Goal: Task Accomplishment & Management: Manage account settings

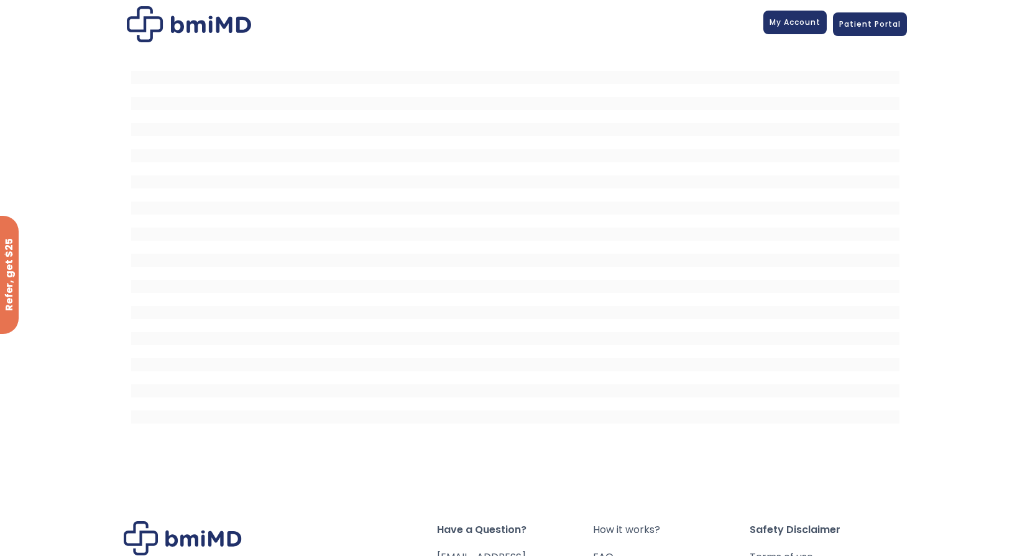
click at [790, 24] on span "My Account" at bounding box center [795, 22] width 51 height 11
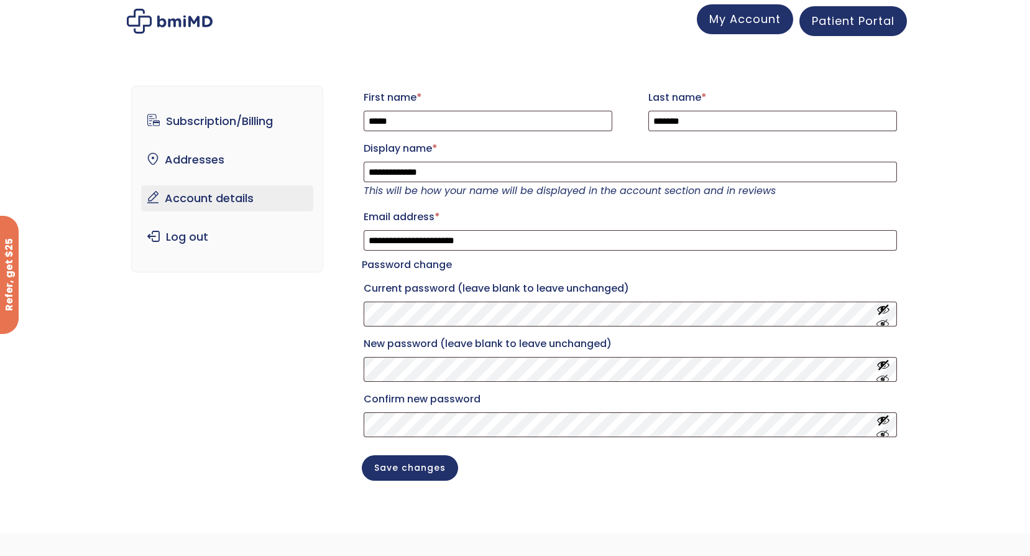
click at [742, 16] on span "My Account" at bounding box center [746, 19] width 72 height 16
